Goal: Task Accomplishment & Management: Complete application form

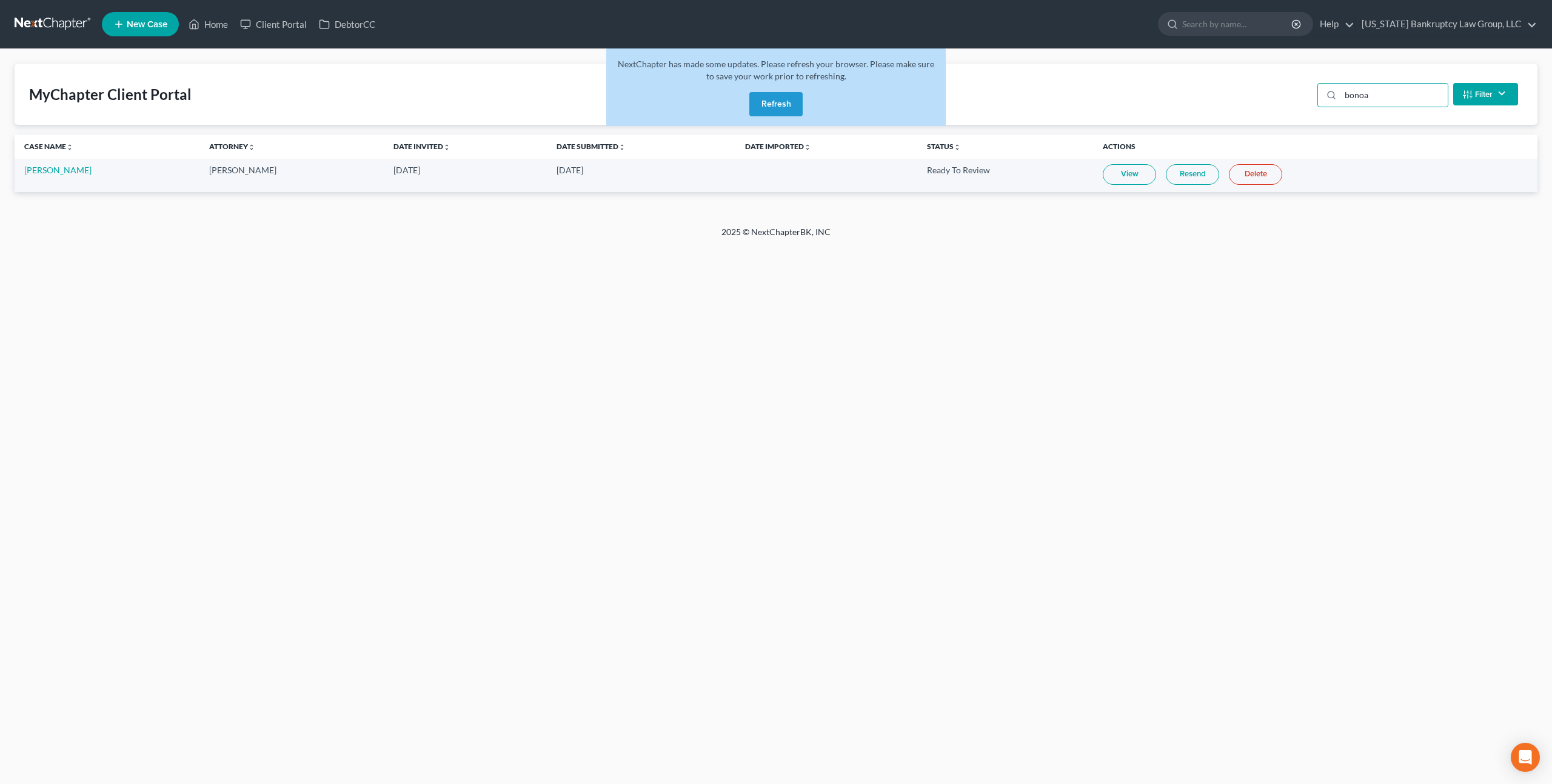
click at [767, 103] on button "Refresh" at bounding box center [776, 104] width 53 height 24
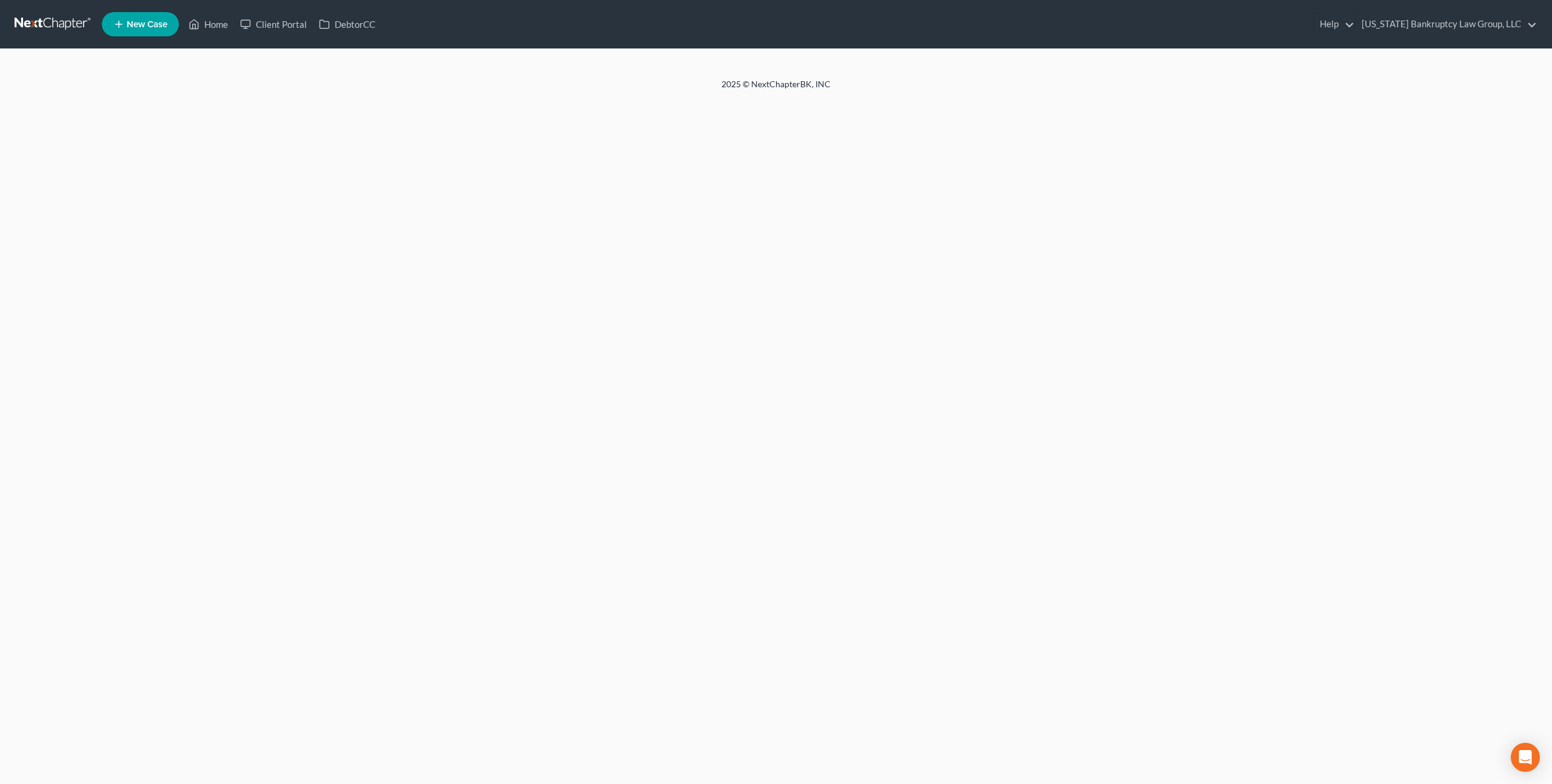
click at [142, 20] on new-legal-case-button "New Case" at bounding box center [140, 24] width 77 height 24
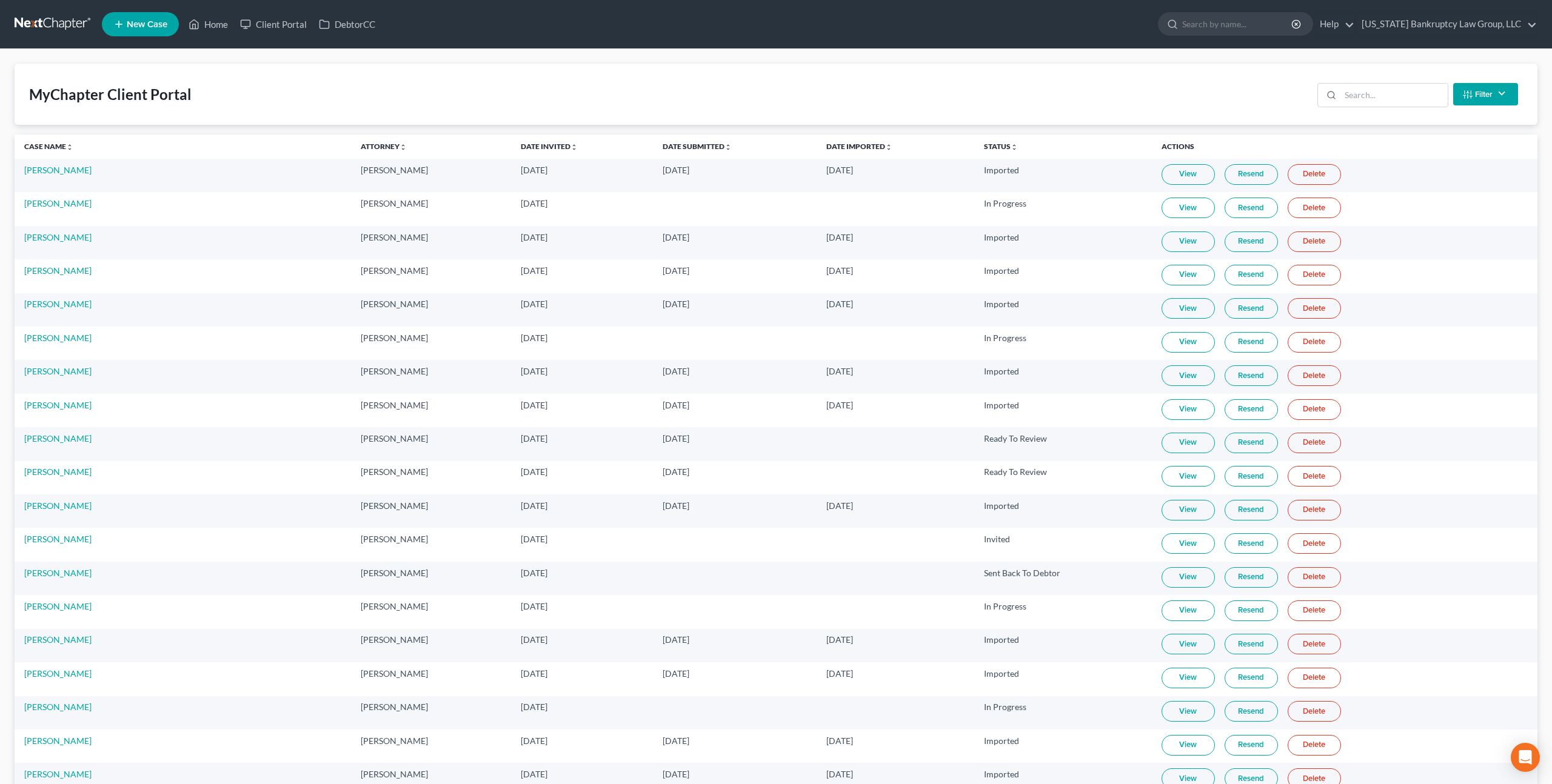
click at [154, 28] on span "New Case" at bounding box center [147, 24] width 41 height 9
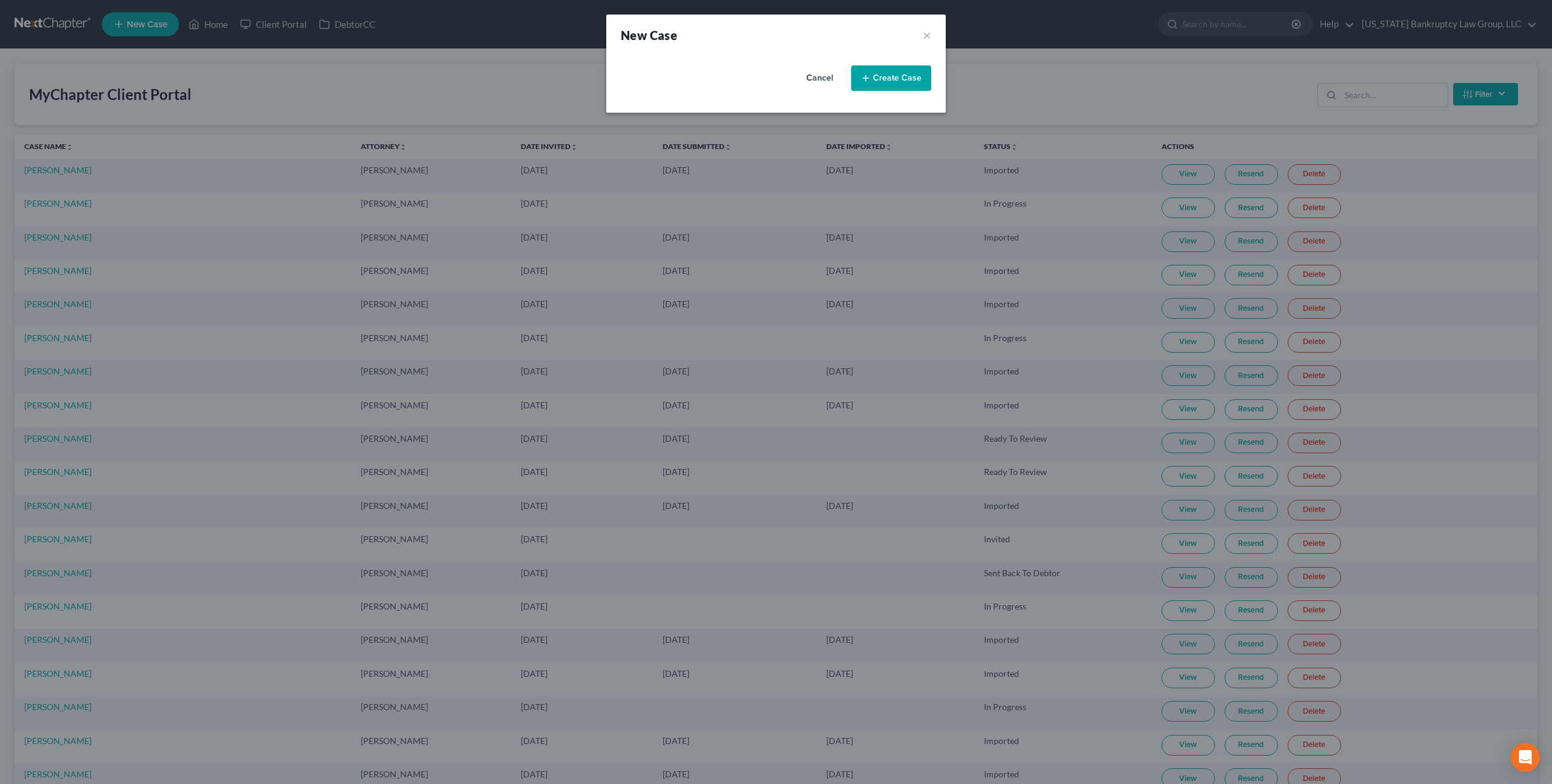
select select "11"
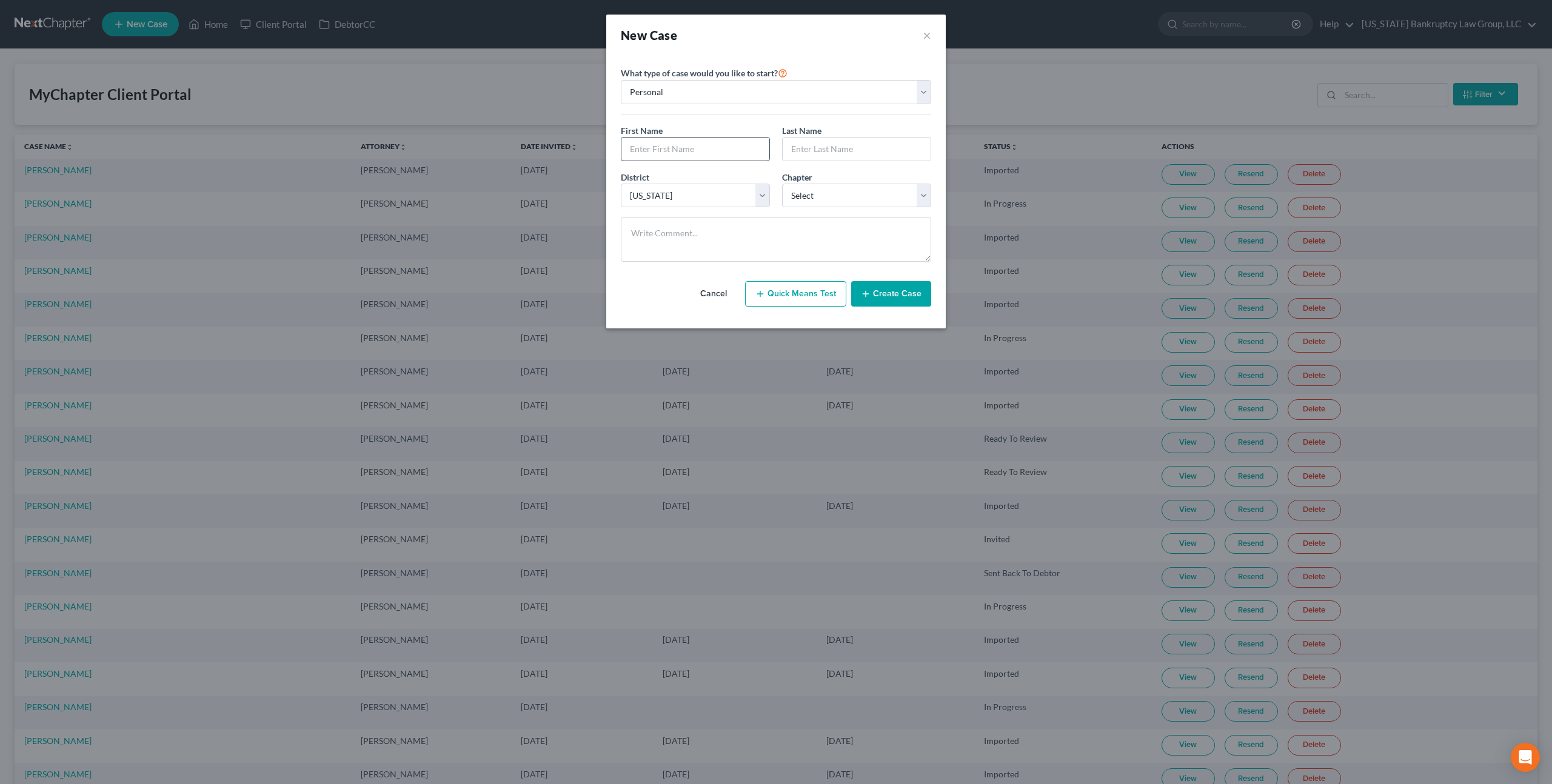
click at [695, 147] on input "text" at bounding box center [695, 149] width 148 height 23
type input "[PERSON_NAME]"
click at [828, 192] on select "Select 7 11 12 13" at bounding box center [857, 196] width 149 height 24
select select "0"
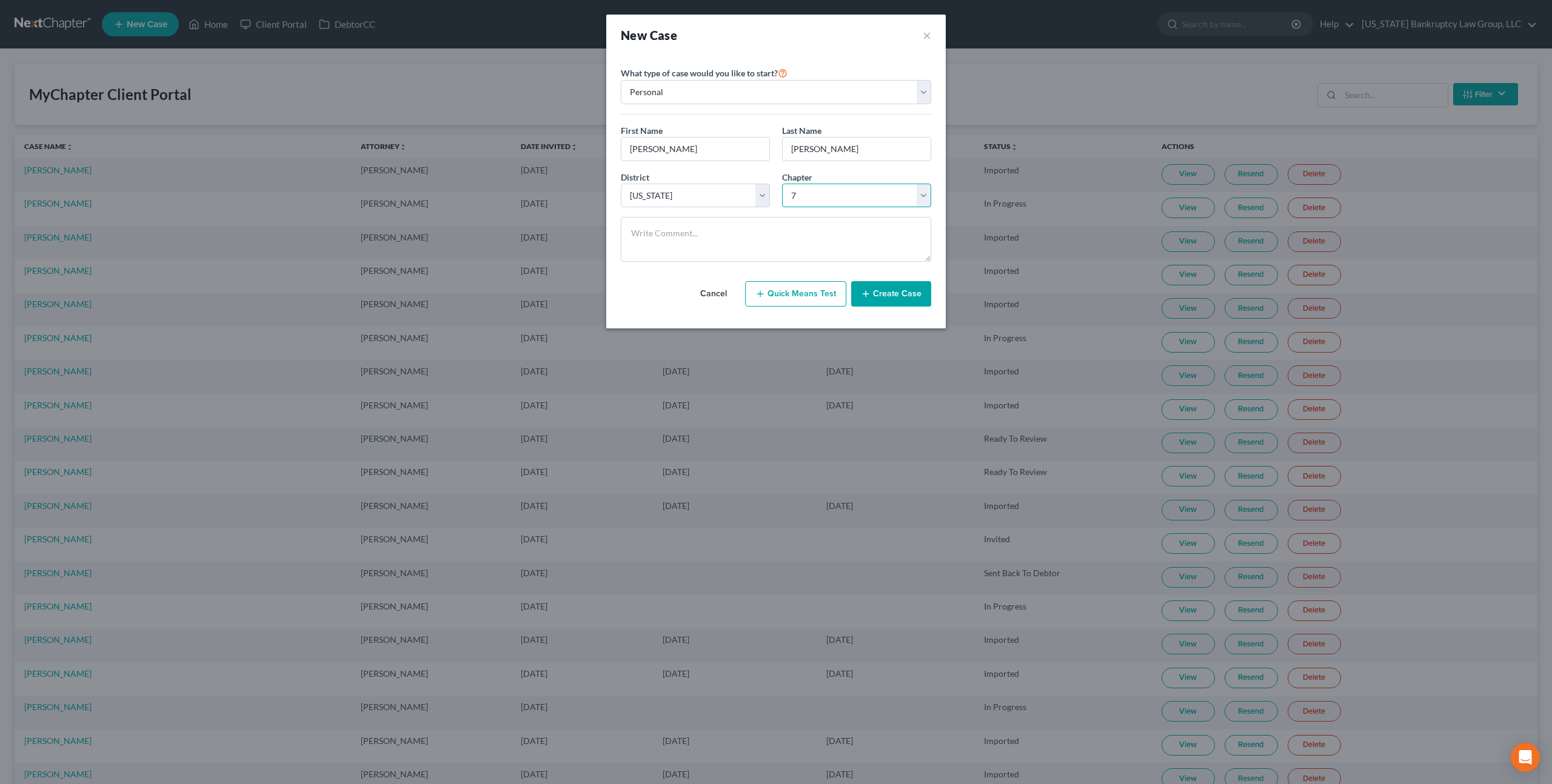
click at [782, 184] on select "Select 7 11 12 13" at bounding box center [857, 196] width 149 height 24
click at [895, 295] on button "Create Case" at bounding box center [892, 294] width 80 height 26
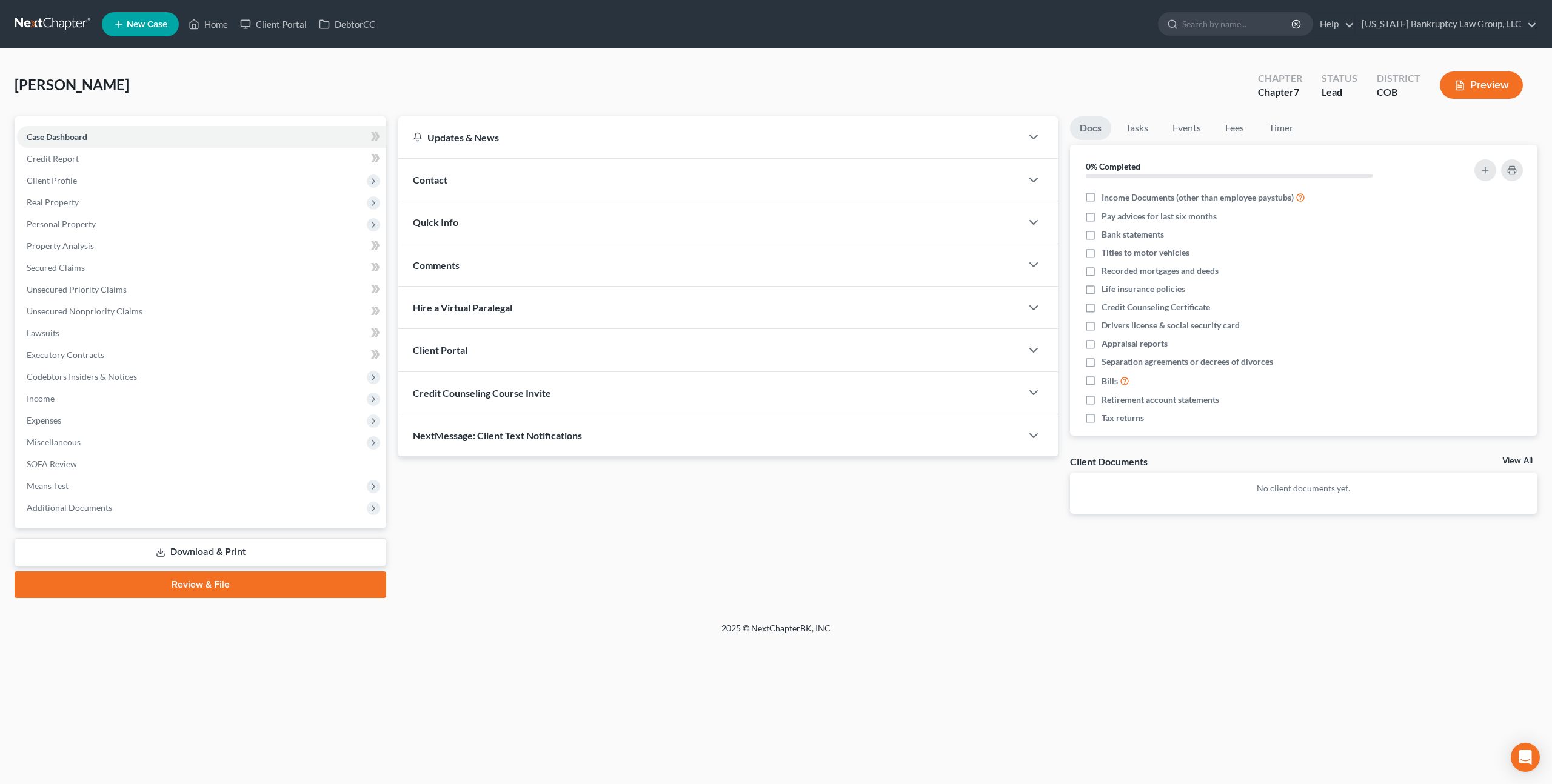
click at [504, 350] on div "Client Portal" at bounding box center [710, 350] width 623 height 42
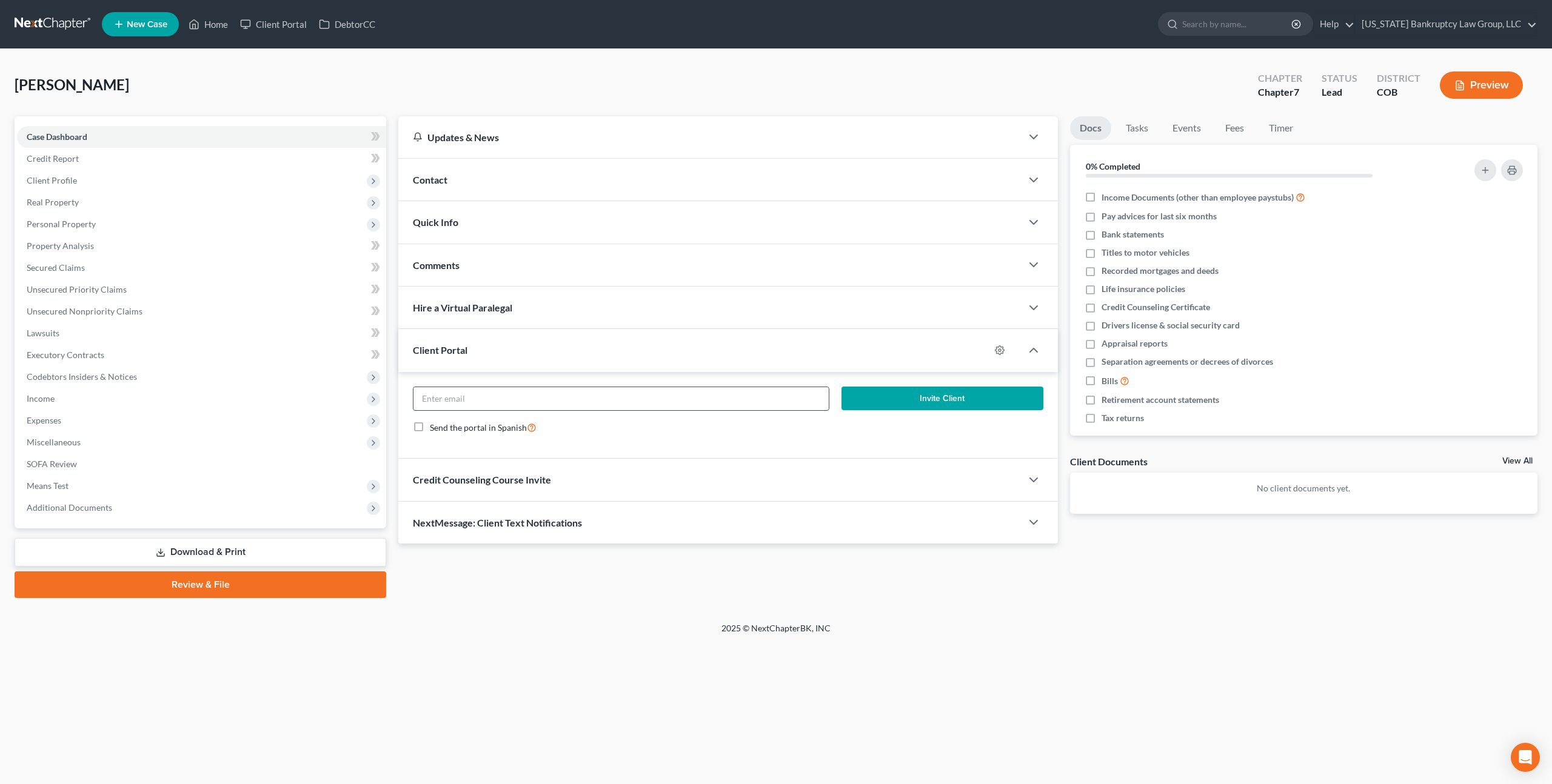
click at [514, 394] on input "email" at bounding box center [621, 398] width 415 height 23
paste input "[PERSON_NAME][EMAIL_ADDRESS][PERSON_NAME][DOMAIN_NAME]"
type input "[PERSON_NAME][EMAIL_ADDRESS][PERSON_NAME][DOMAIN_NAME]"
click at [858, 400] on button "Invite Client" at bounding box center [943, 398] width 202 height 24
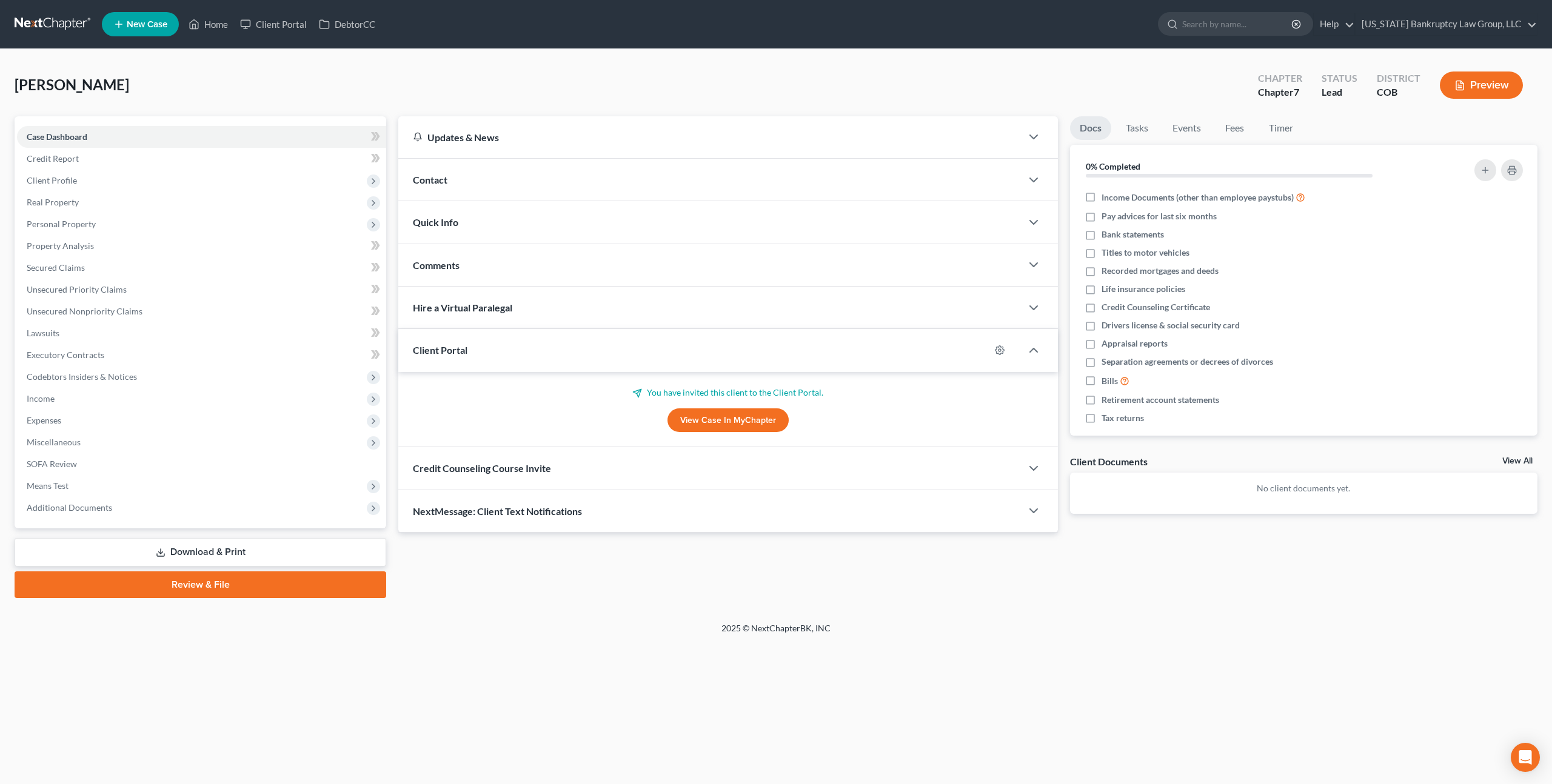
click at [599, 461] on div "Credit Counseling Course Invite" at bounding box center [710, 468] width 623 height 42
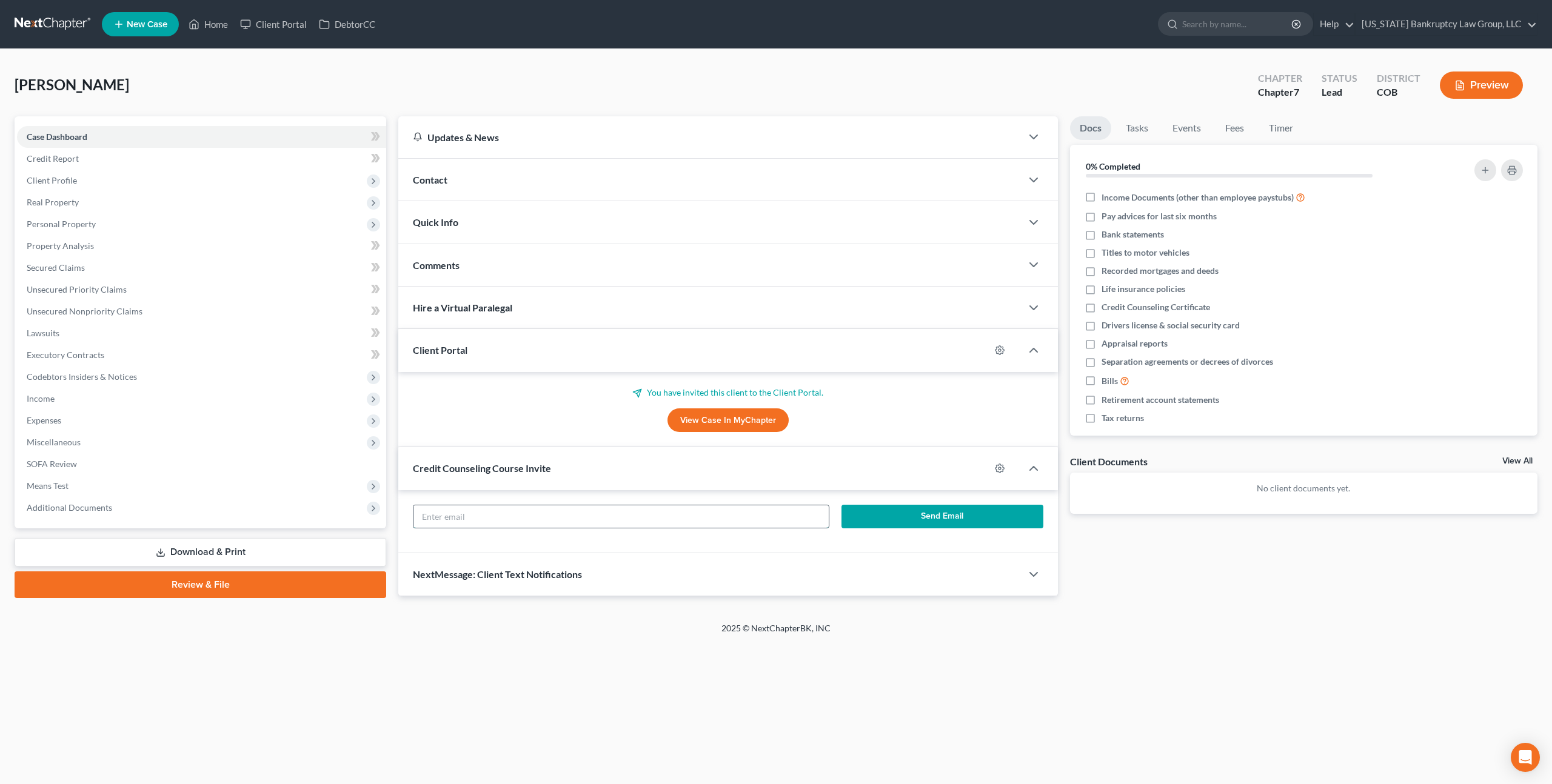
click at [603, 521] on input "text" at bounding box center [621, 517] width 415 height 23
paste input "[PERSON_NAME][EMAIL_ADDRESS][PERSON_NAME][DOMAIN_NAME]"
type input "[PERSON_NAME][EMAIL_ADDRESS][PERSON_NAME][DOMAIN_NAME]"
click at [880, 511] on button "Send Email" at bounding box center [943, 517] width 202 height 24
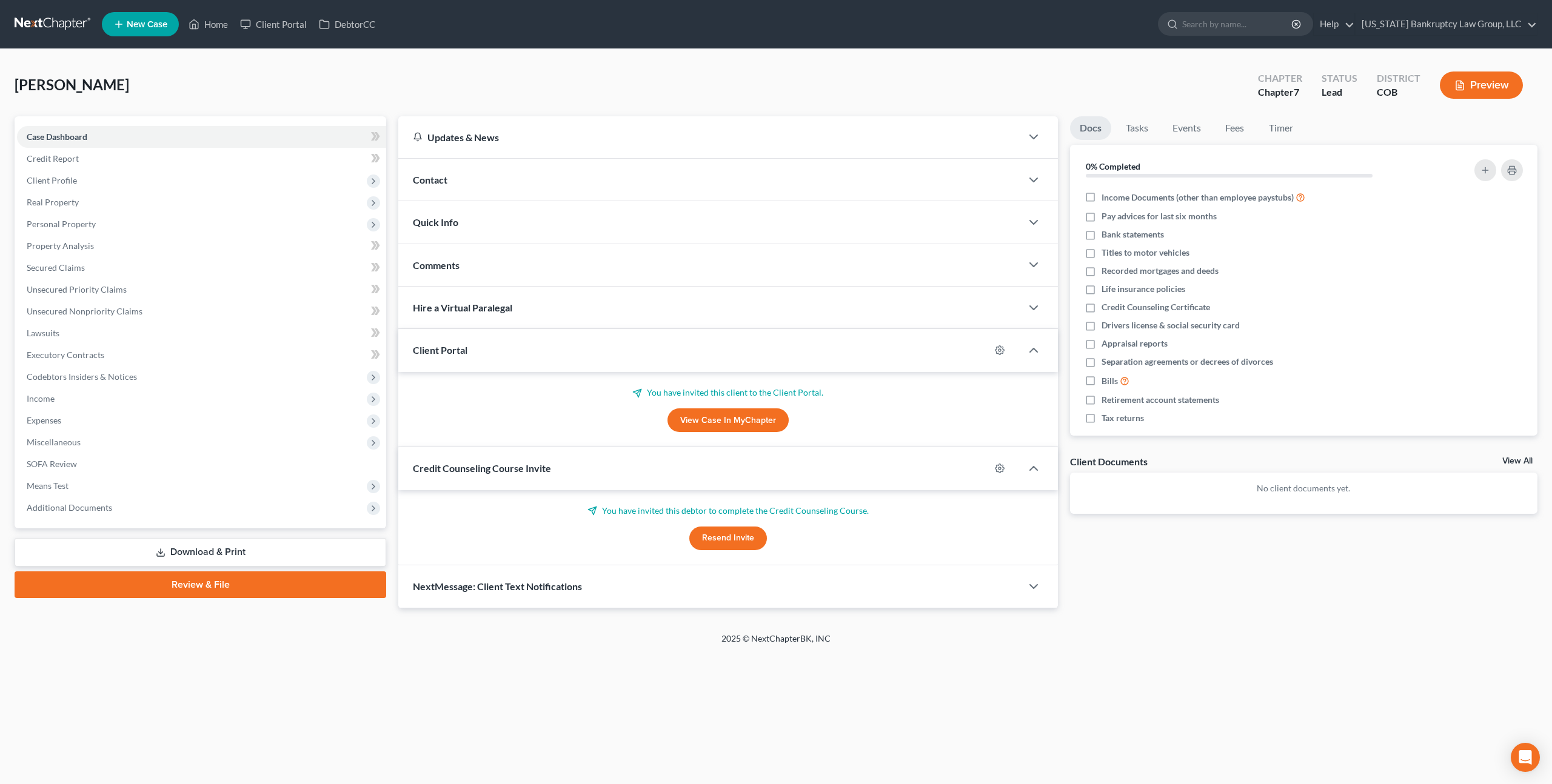
click at [141, 21] on span "New Case" at bounding box center [147, 24] width 41 height 9
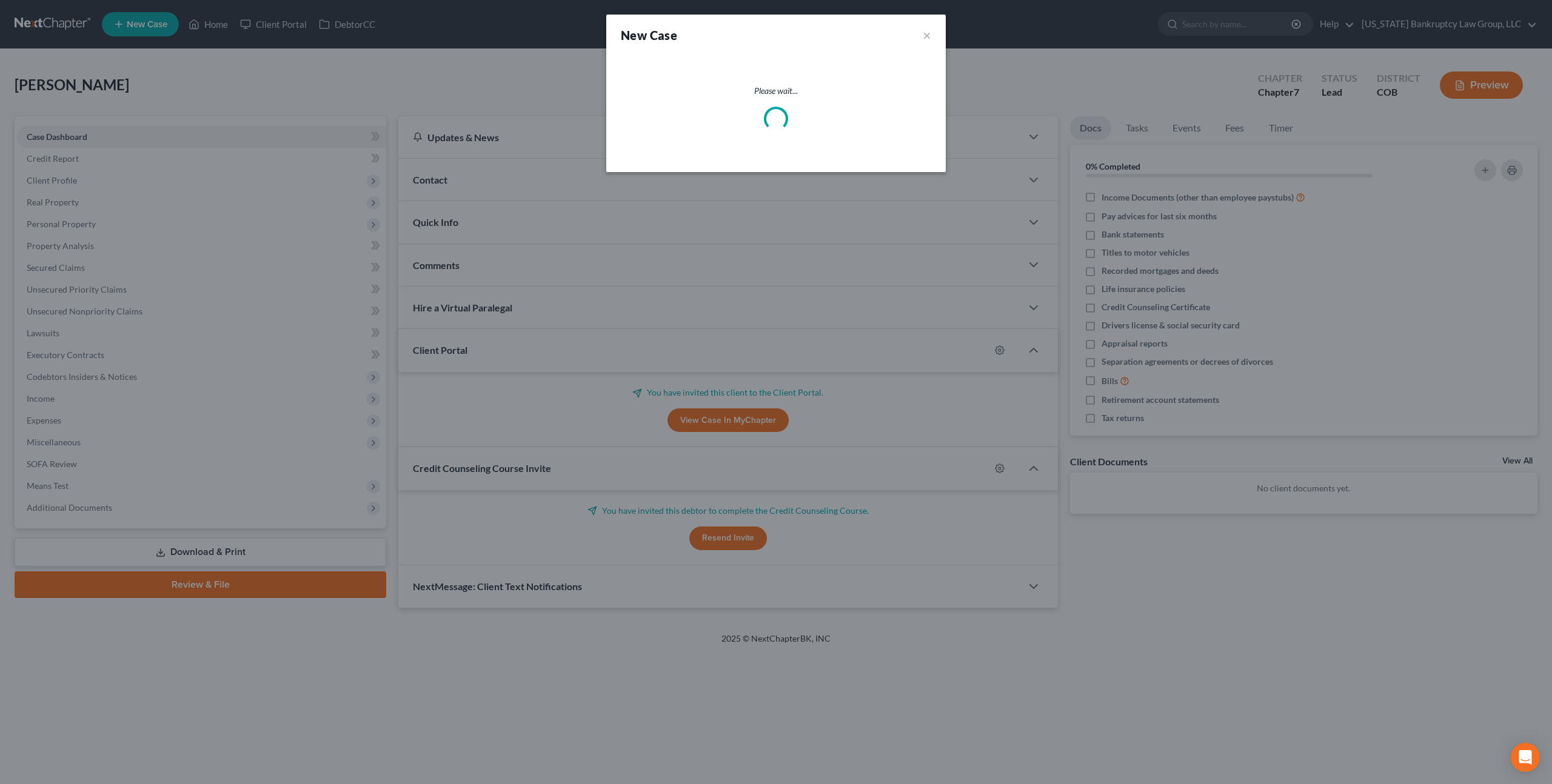
select select "11"
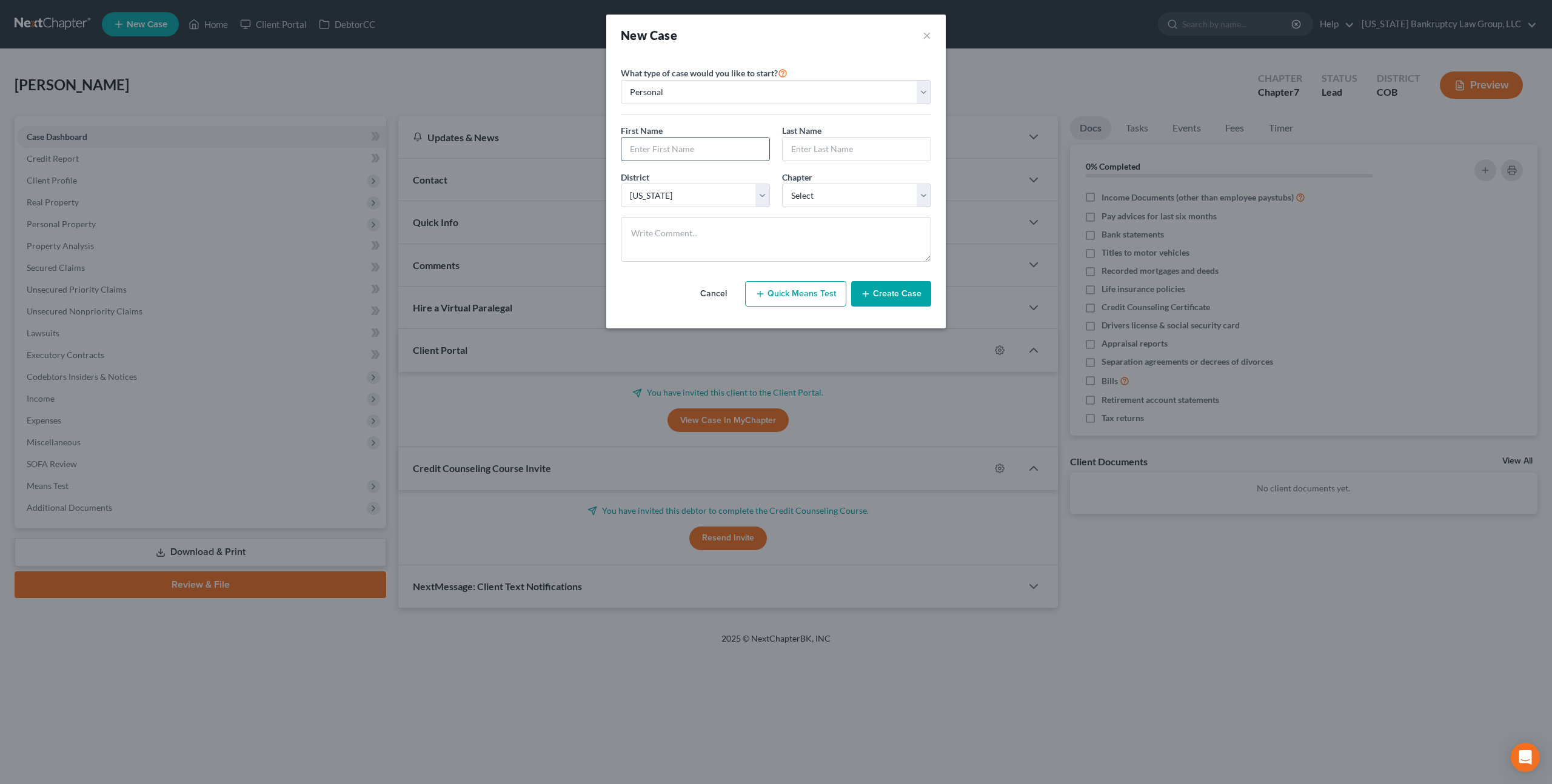
click at [690, 149] on input "text" at bounding box center [695, 149] width 148 height 23
type input "[PERSON_NAME]"
click at [799, 196] on select "Select 7 11 12 13" at bounding box center [857, 196] width 149 height 24
select select "0"
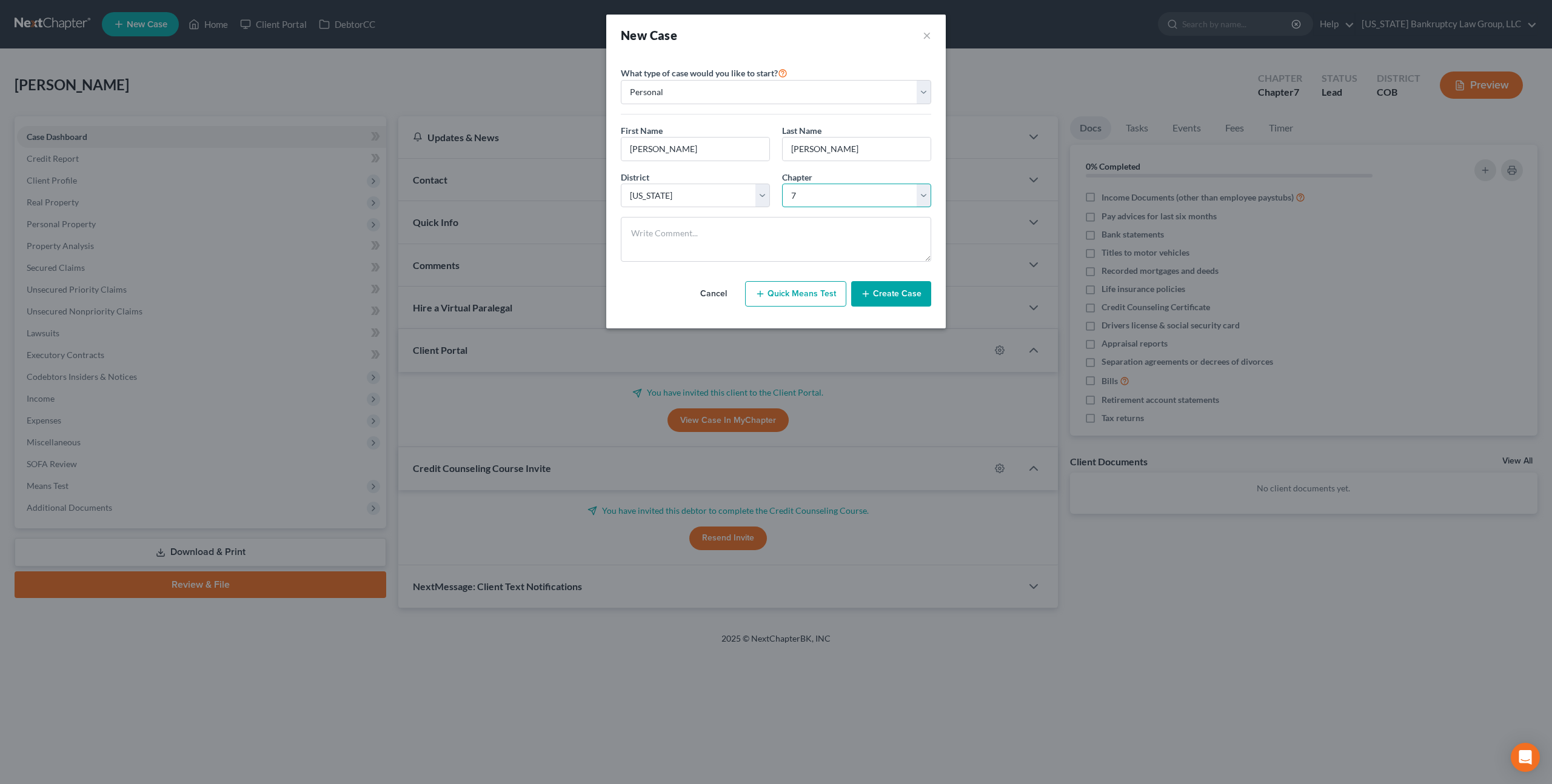
click at [782, 184] on select "Select 7 11 12 13" at bounding box center [857, 196] width 149 height 24
click at [882, 295] on button "Create Case" at bounding box center [892, 294] width 80 height 26
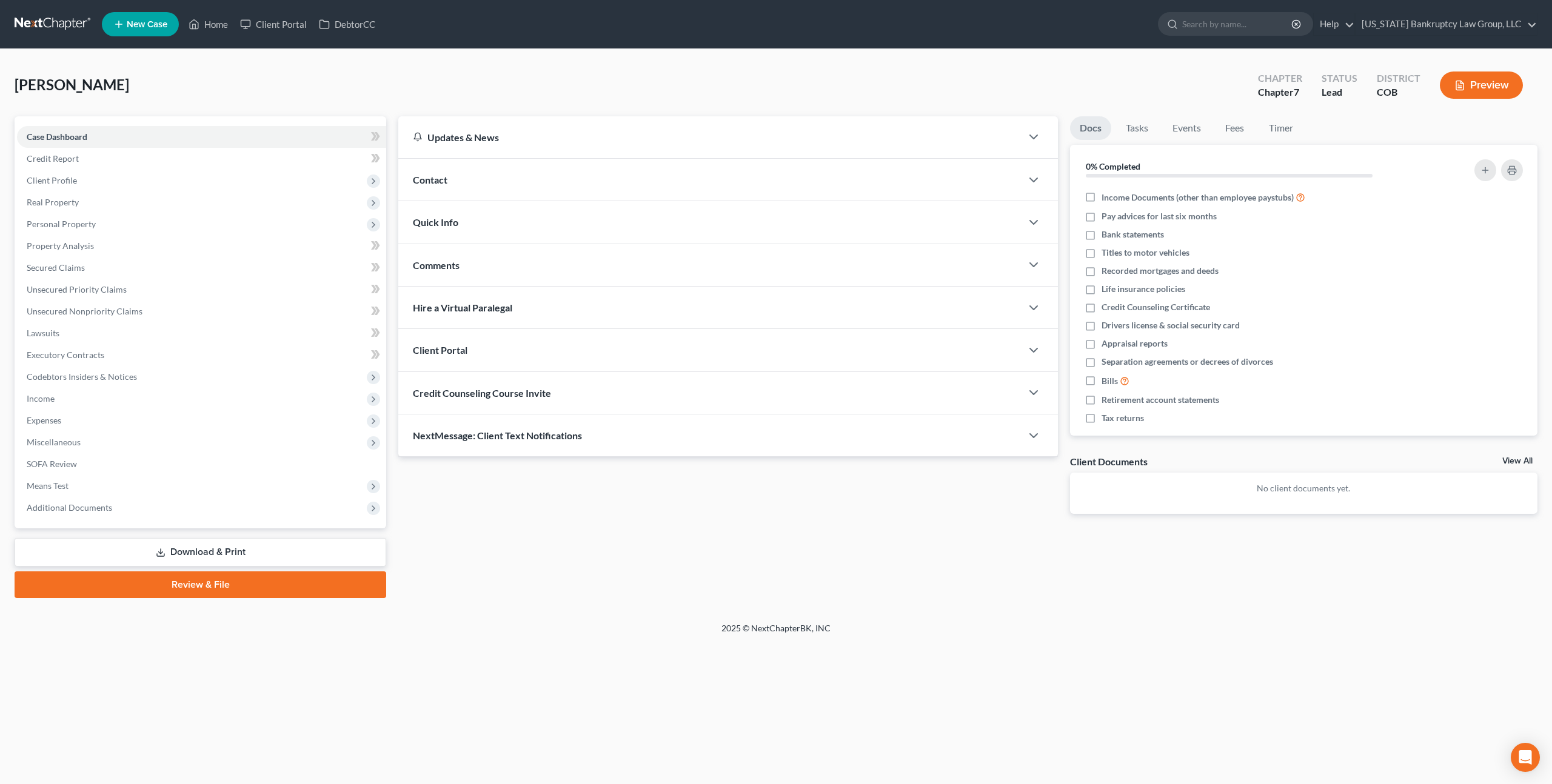
click at [468, 348] on div "Client Portal" at bounding box center [710, 350] width 623 height 42
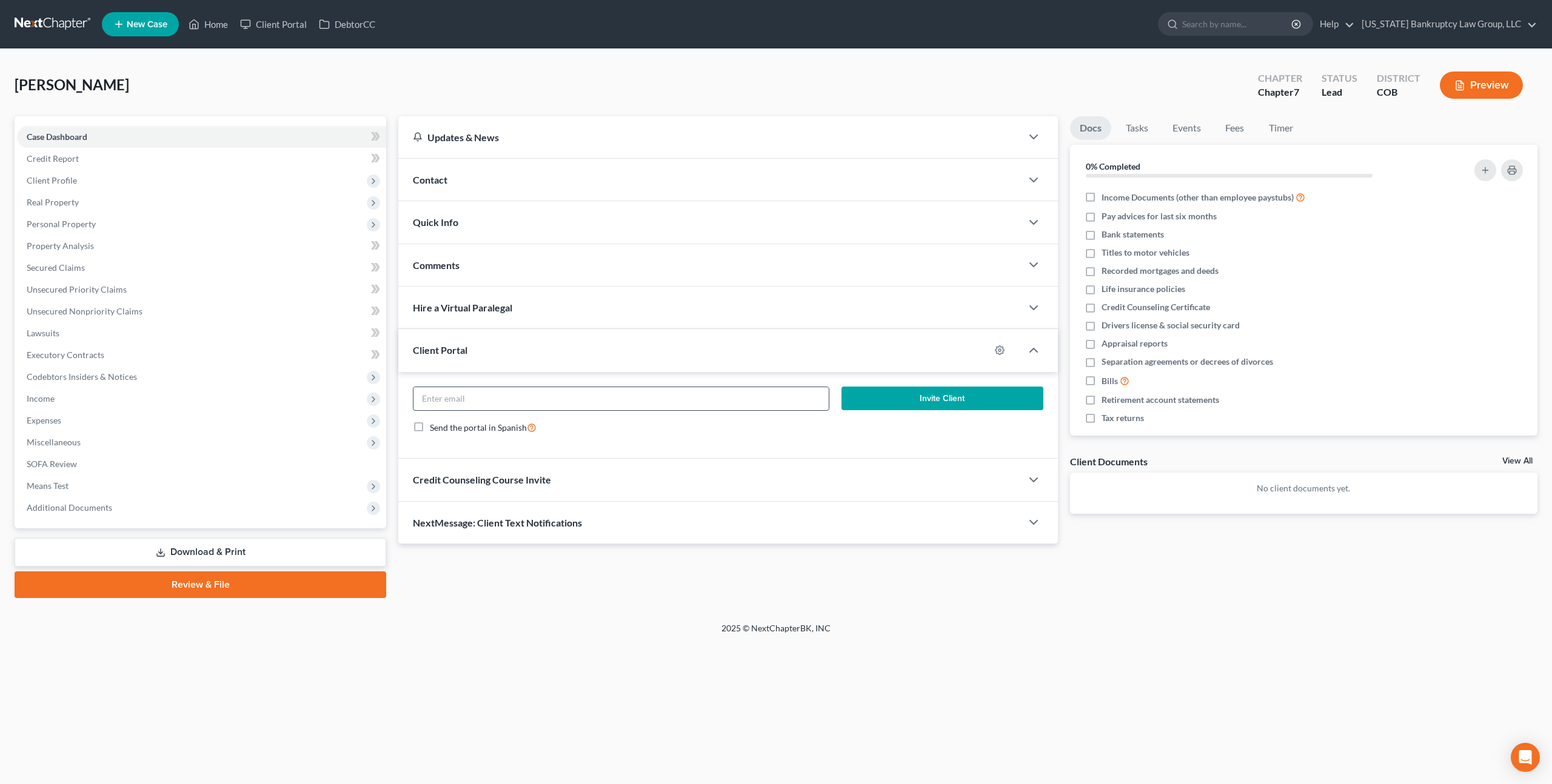
click at [501, 397] on input "email" at bounding box center [621, 398] width 415 height 23
paste input "[EMAIL_ADDRESS][DOMAIN_NAME]"
type input "[EMAIL_ADDRESS][DOMAIN_NAME]"
click at [907, 392] on button "Invite Client" at bounding box center [943, 398] width 202 height 24
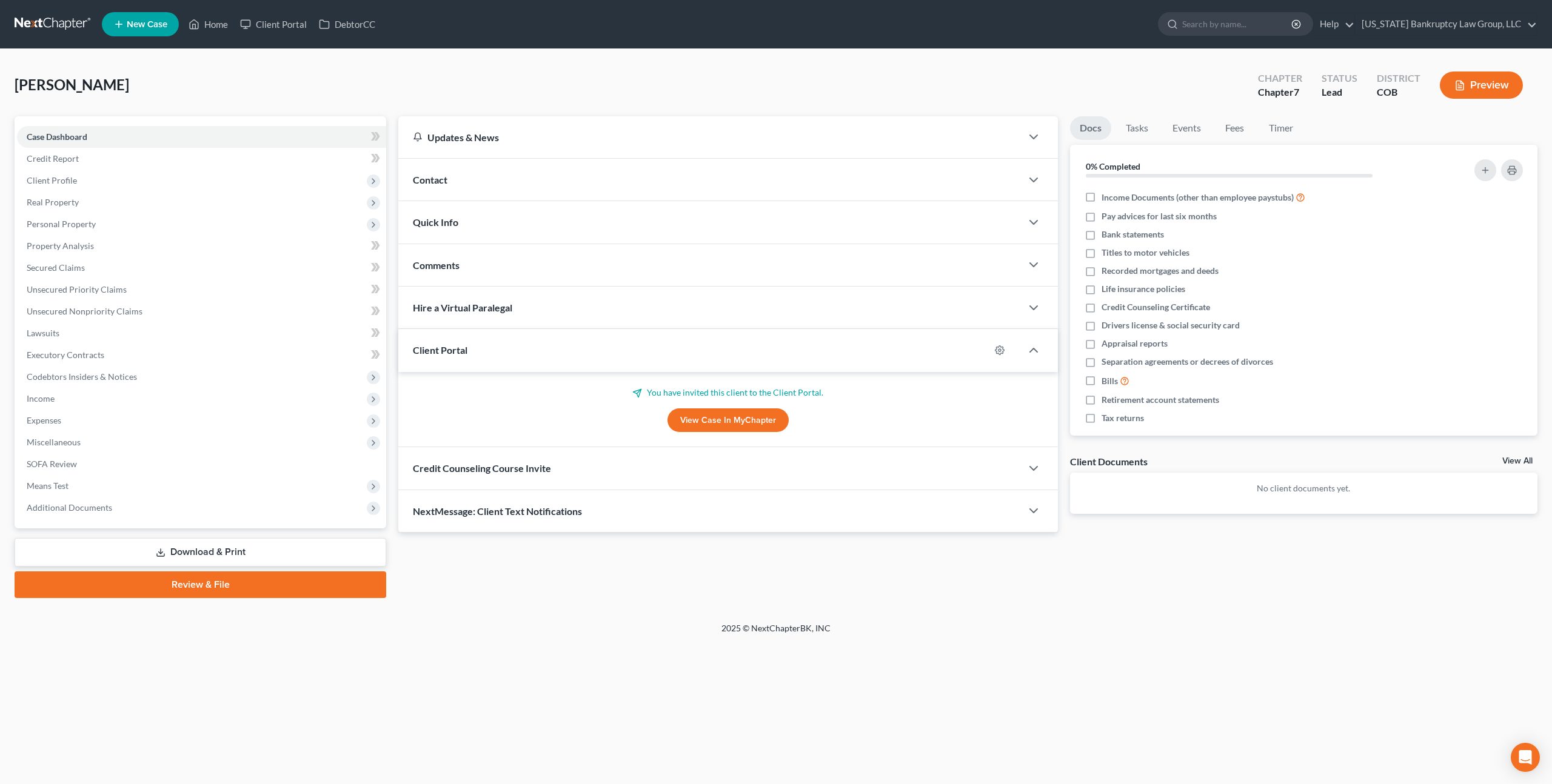
click at [545, 469] on span "Credit Counseling Course Invite" at bounding box center [482, 468] width 138 height 11
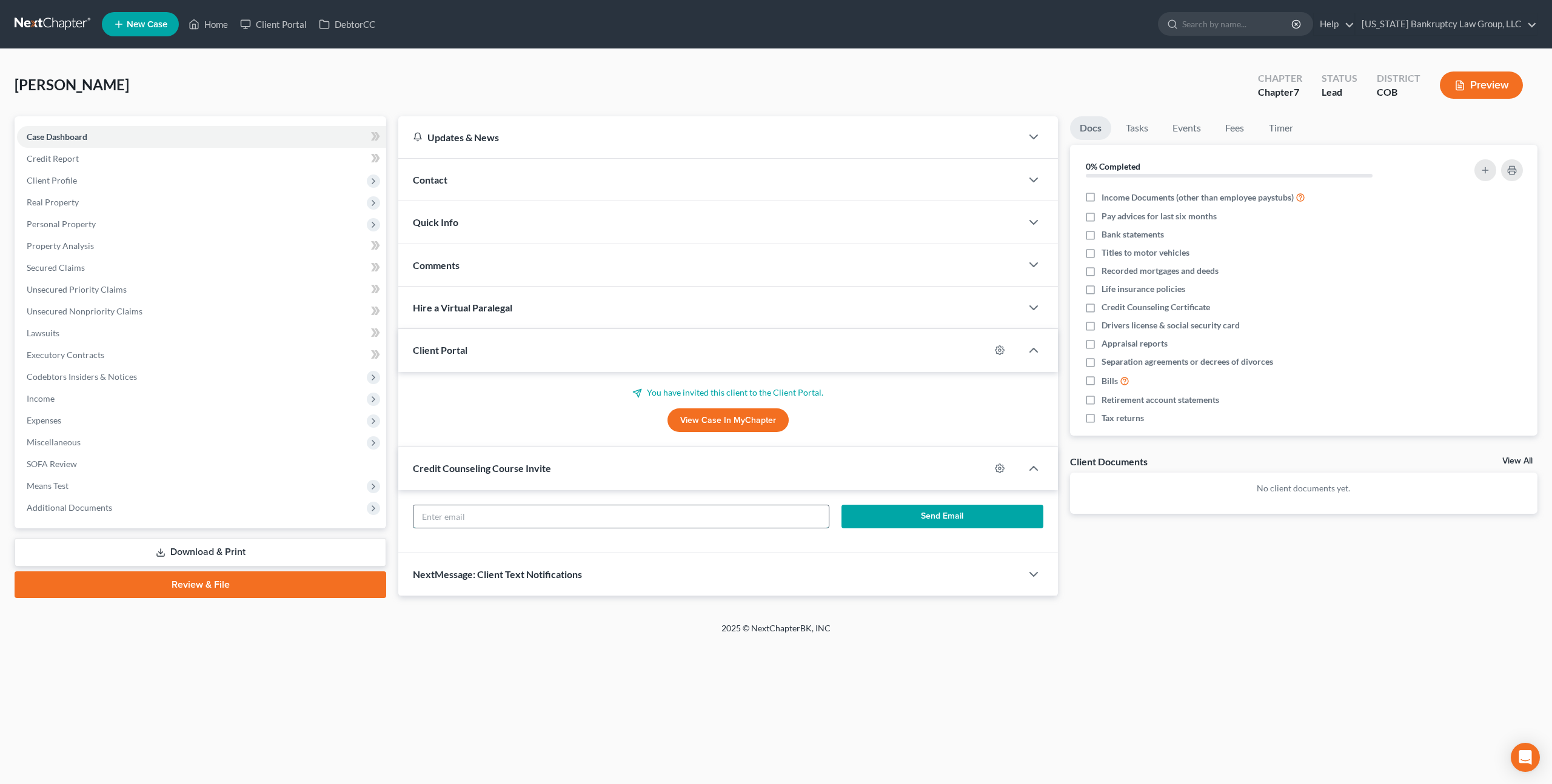
click at [559, 523] on input "text" at bounding box center [621, 517] width 415 height 23
paste input "[EMAIL_ADDRESS][DOMAIN_NAME]"
type input "[EMAIL_ADDRESS][DOMAIN_NAME]"
click at [871, 526] on button "Send Email" at bounding box center [943, 517] width 202 height 24
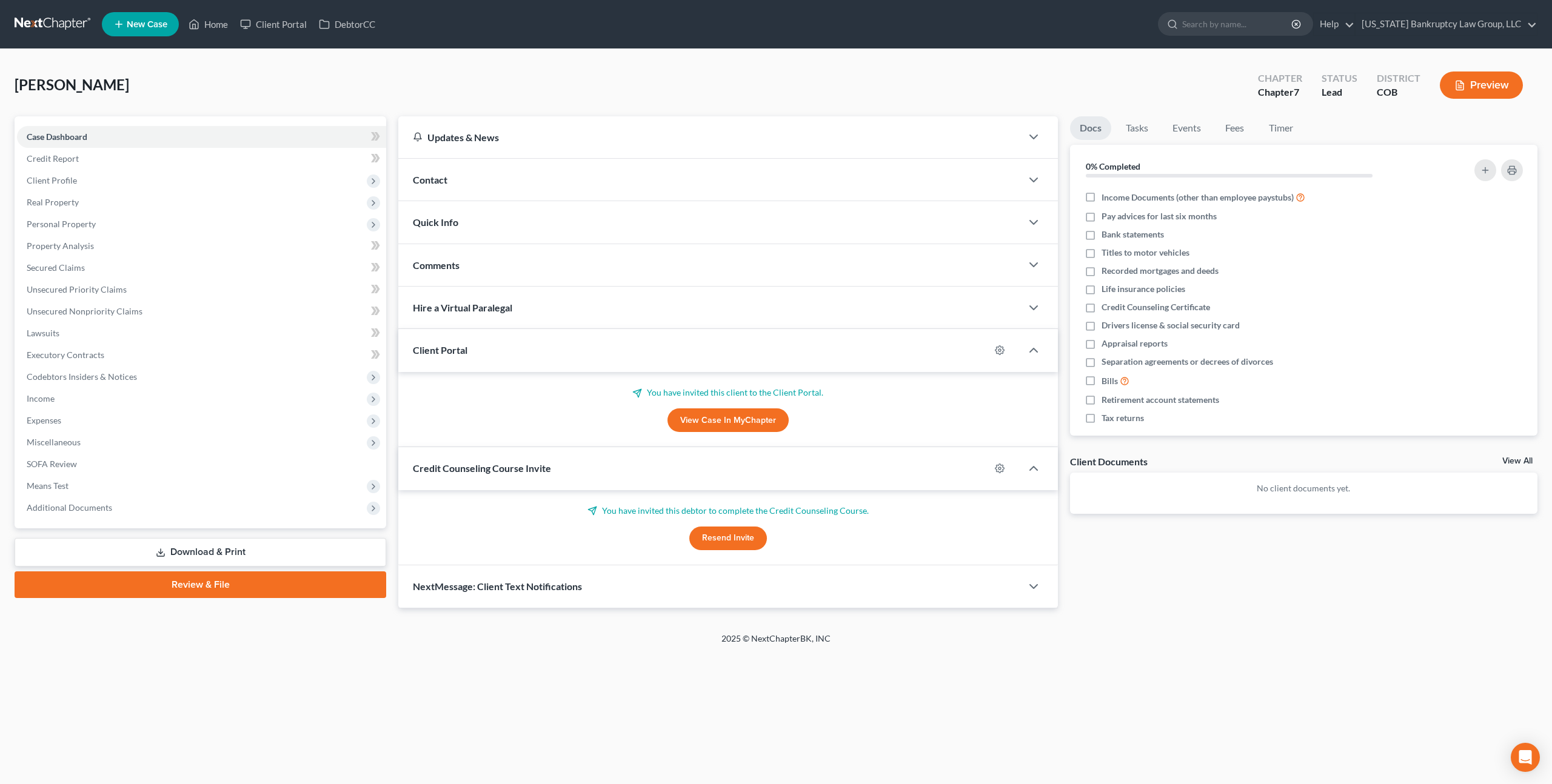
click at [153, 25] on span "New Case" at bounding box center [147, 24] width 41 height 9
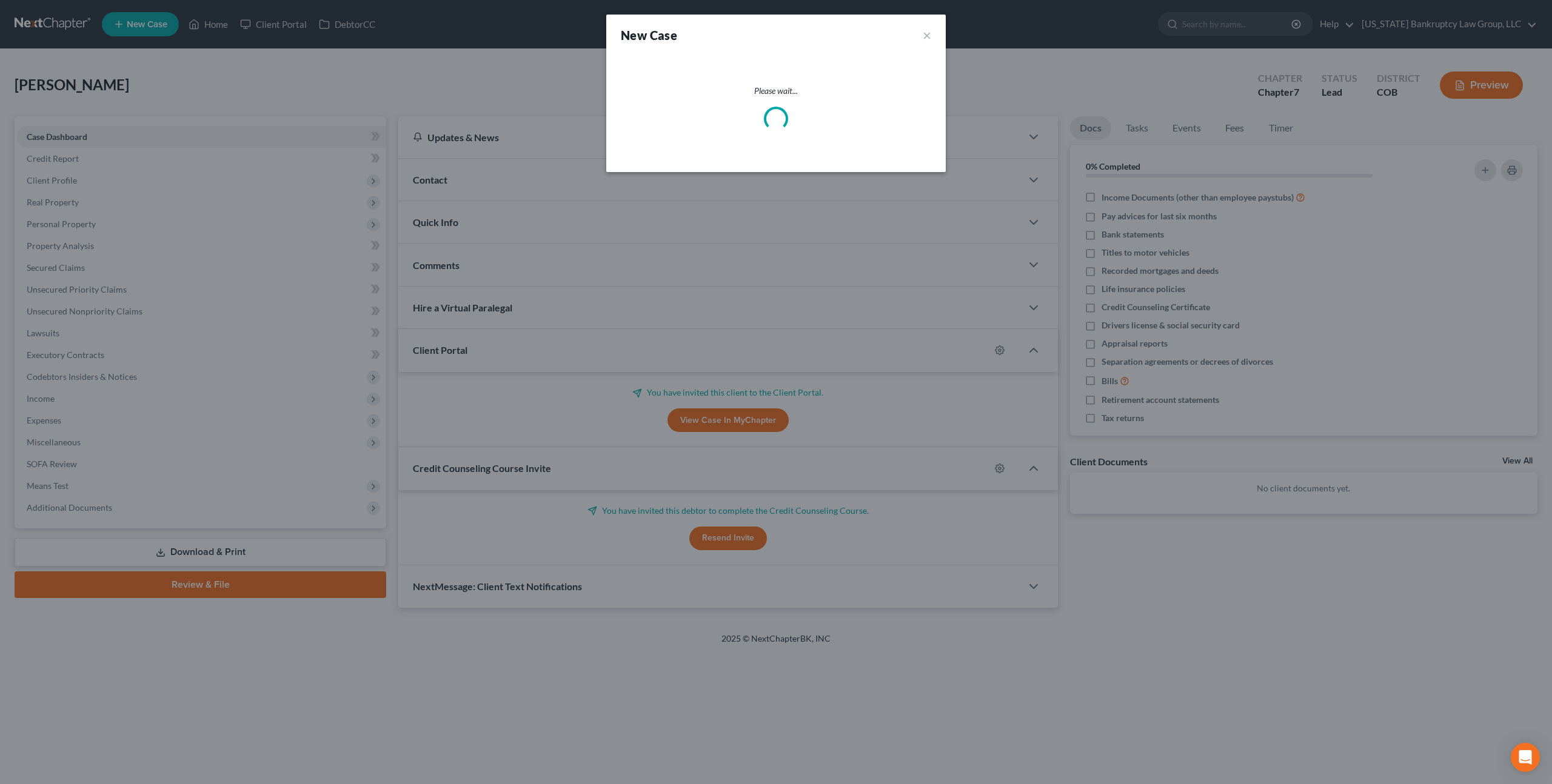
select select "11"
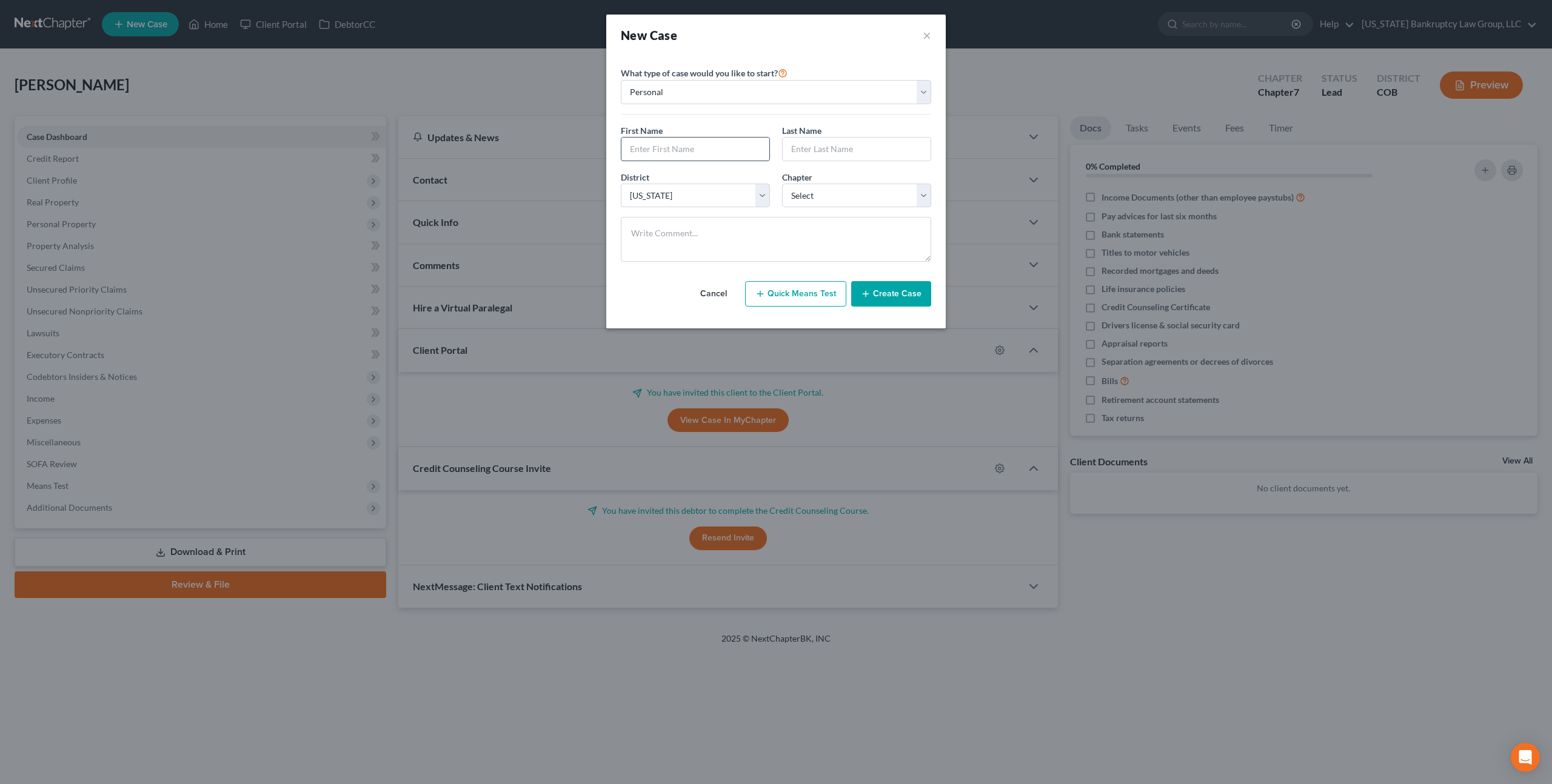
click at [655, 147] on input "text" at bounding box center [695, 149] width 148 height 23
type input "Layla"
click at [808, 153] on input "text" at bounding box center [857, 149] width 148 height 23
type input "[PERSON_NAME]"
click at [855, 196] on select "Select 7 11 12 13" at bounding box center [857, 196] width 149 height 24
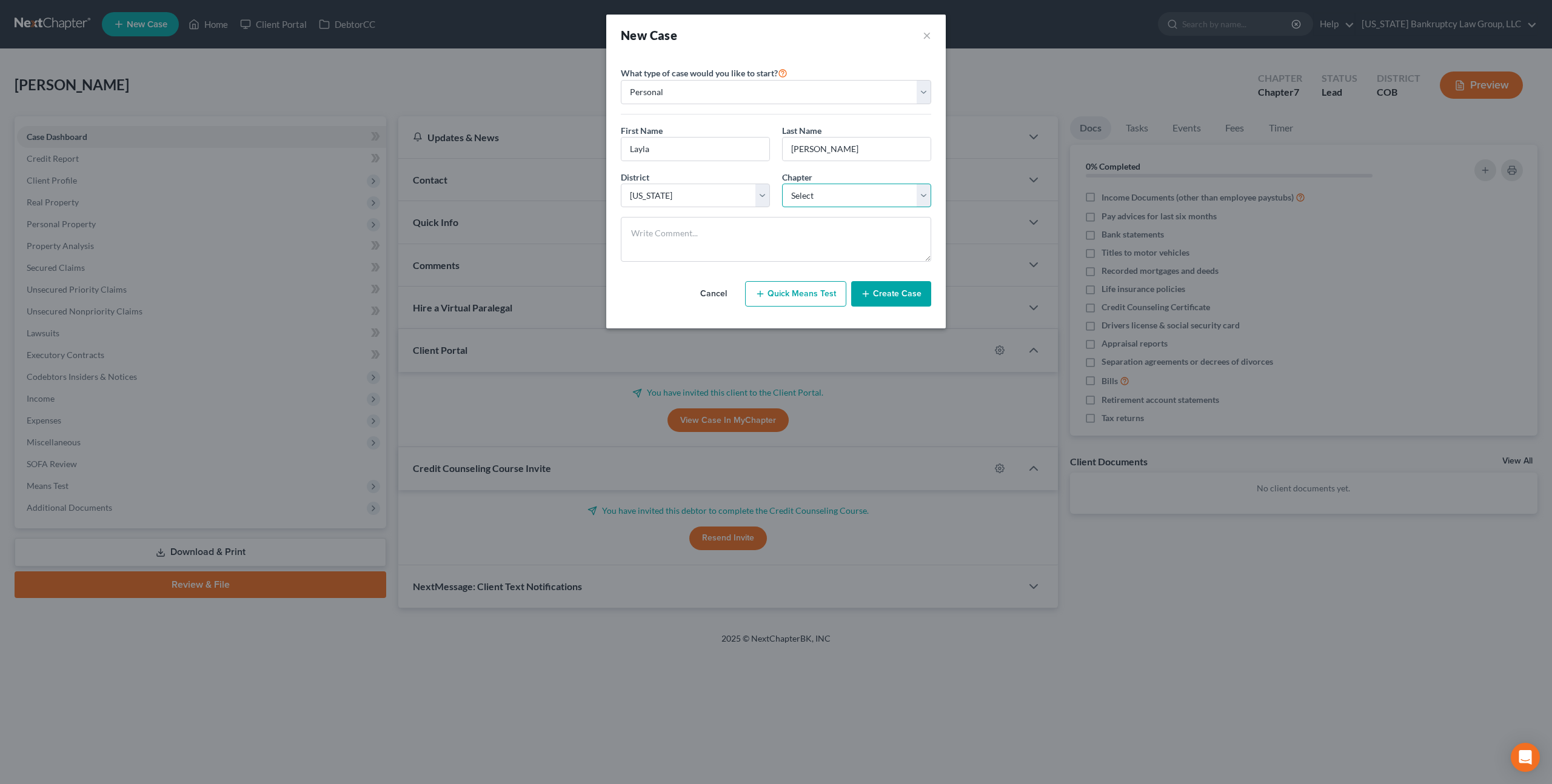
select select "0"
click at [782, 184] on select "Select 7 11 12 13" at bounding box center [857, 196] width 149 height 24
click at [882, 290] on button "Create Case" at bounding box center [892, 294] width 80 height 26
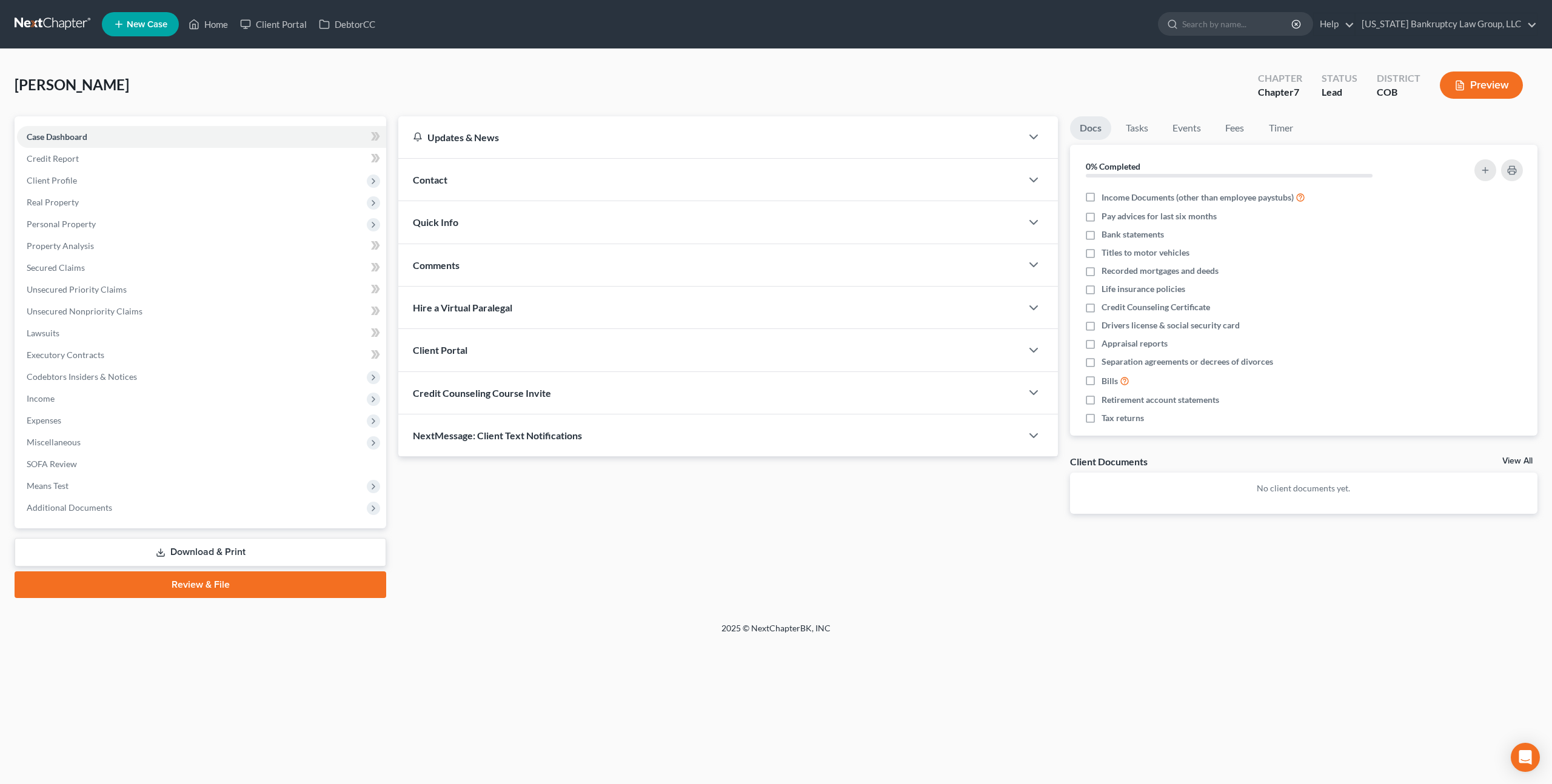
click at [524, 347] on div "Client Portal" at bounding box center [710, 350] width 623 height 42
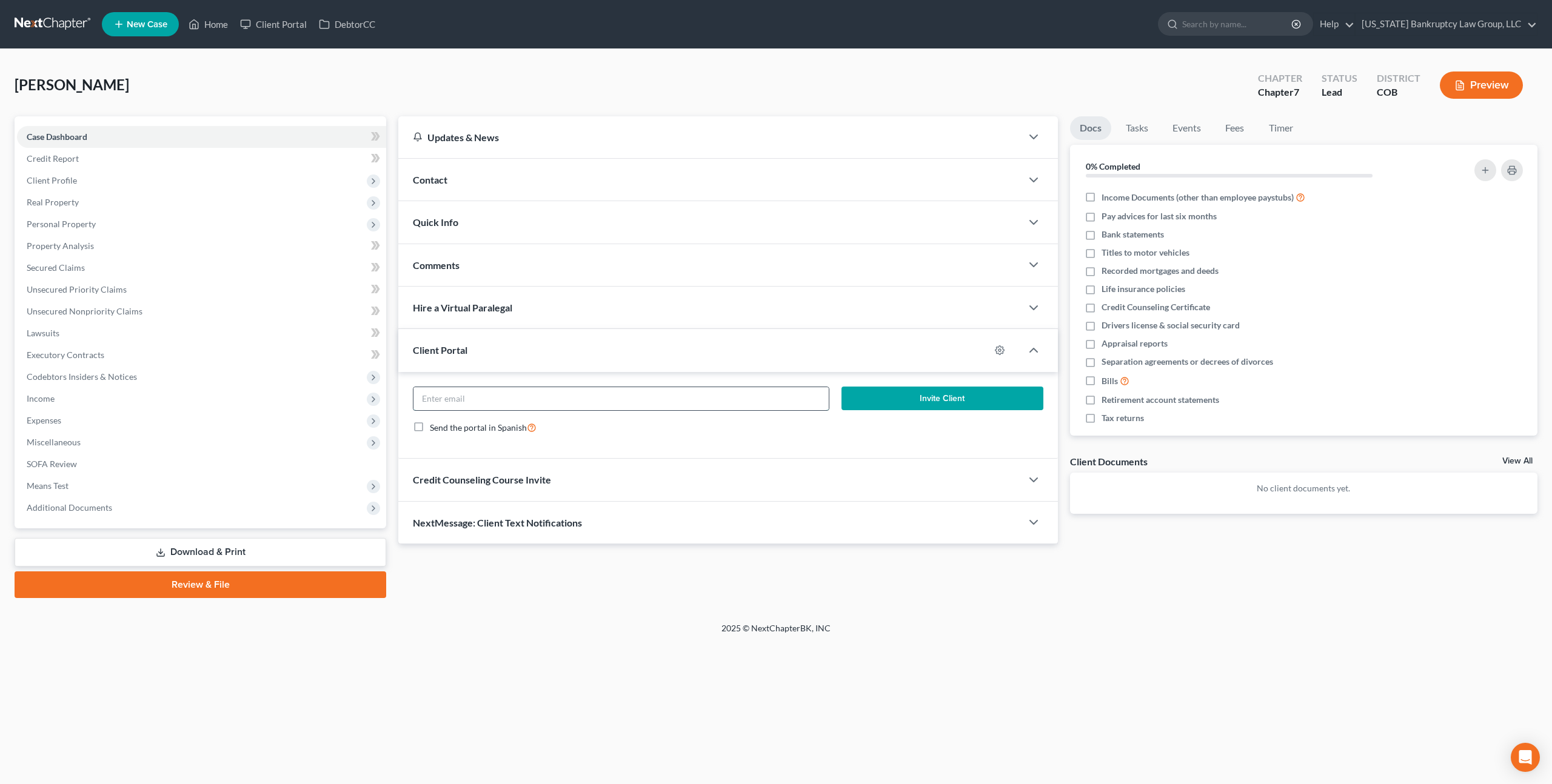
click at [527, 405] on input "email" at bounding box center [621, 398] width 415 height 23
paste input "[EMAIL_ADDRESS][DOMAIN_NAME]"
type input "[EMAIL_ADDRESS][DOMAIN_NAME]"
click at [590, 472] on div "Credit Counseling Course Invite" at bounding box center [710, 479] width 623 height 42
click at [587, 532] on input "text" at bounding box center [621, 528] width 415 height 23
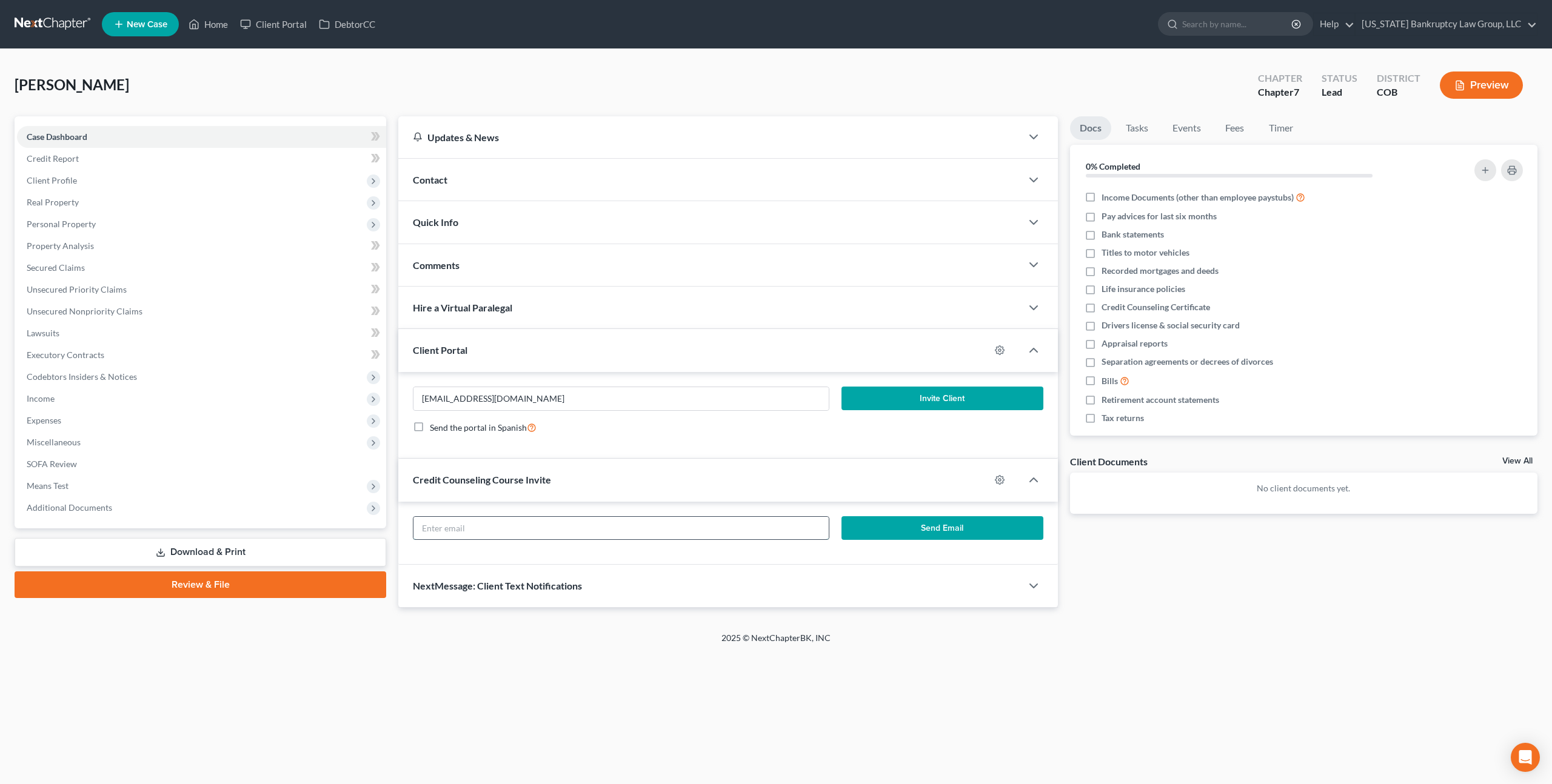
paste input "[EMAIL_ADDRESS][DOMAIN_NAME]"
type input "[EMAIL_ADDRESS][DOMAIN_NAME]"
click at [869, 405] on button "Invite Client" at bounding box center [943, 398] width 202 height 24
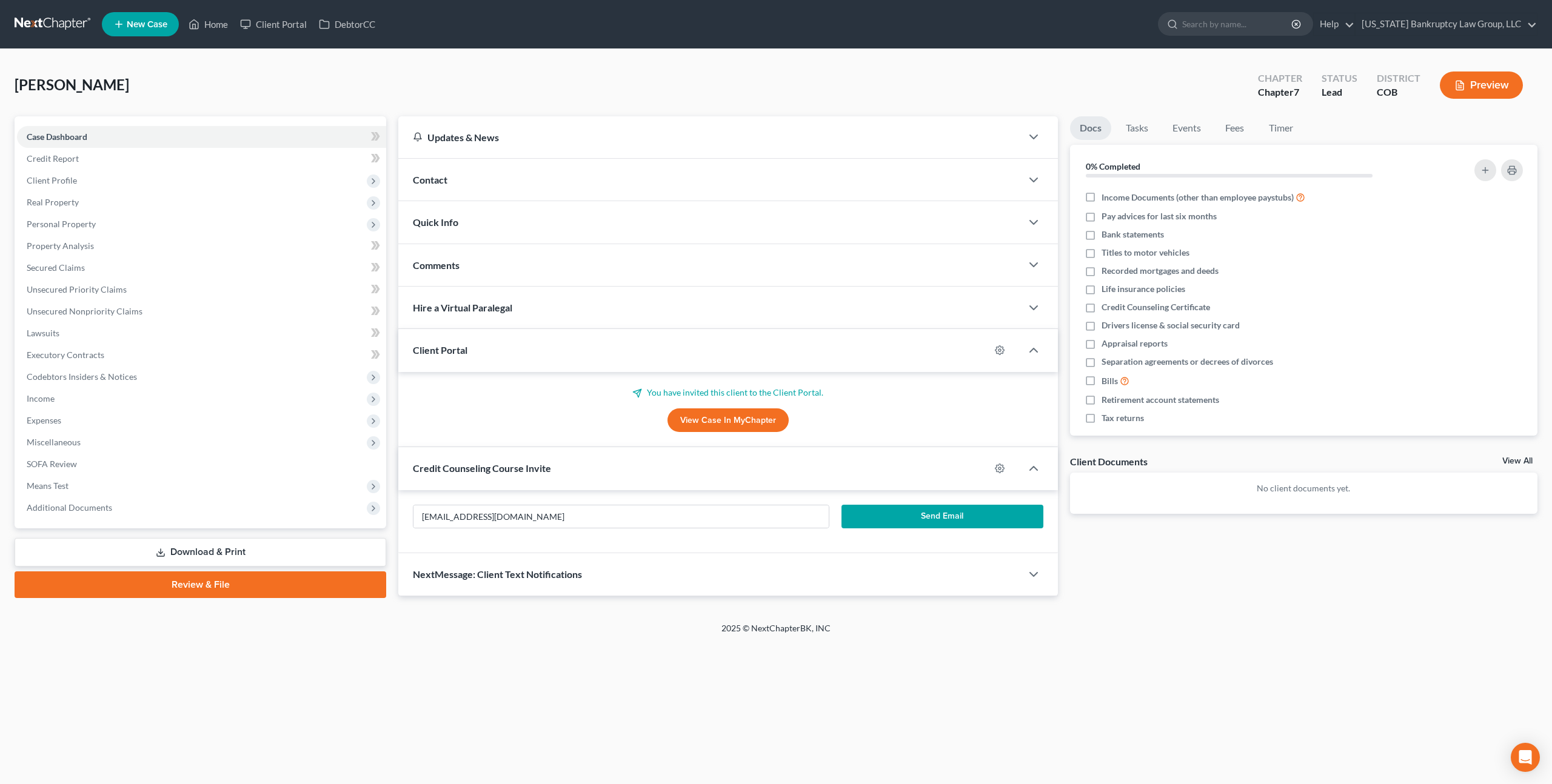
click at [890, 516] on button "Send Email" at bounding box center [943, 517] width 202 height 24
